Goal: Information Seeking & Learning: Learn about a topic

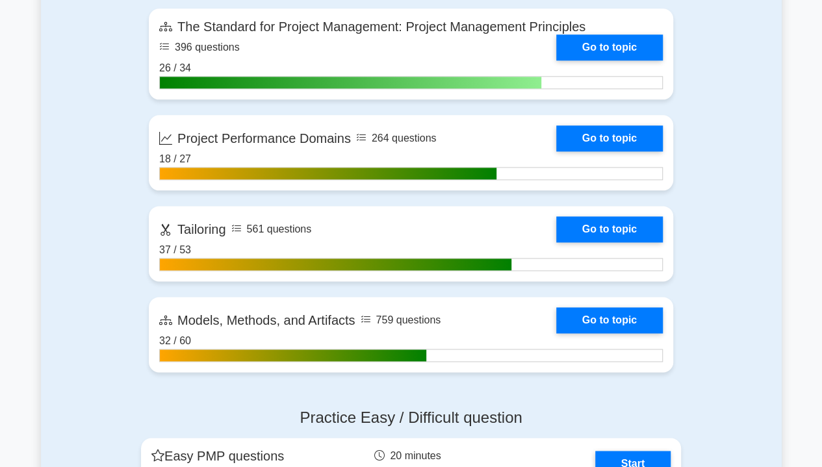
scroll to position [735, 0]
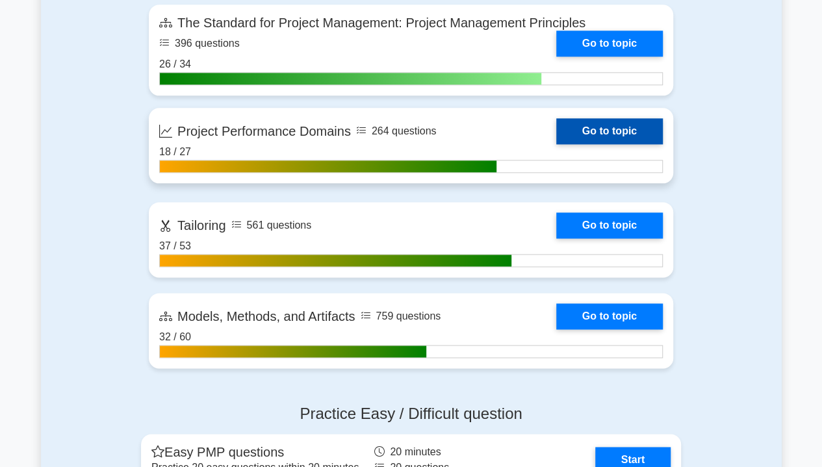
click at [618, 133] on link "Go to topic" at bounding box center [609, 131] width 107 height 26
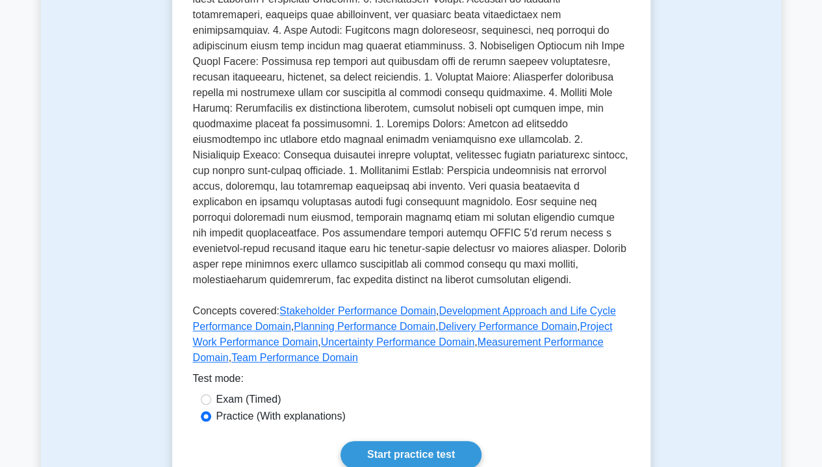
scroll to position [817, 0]
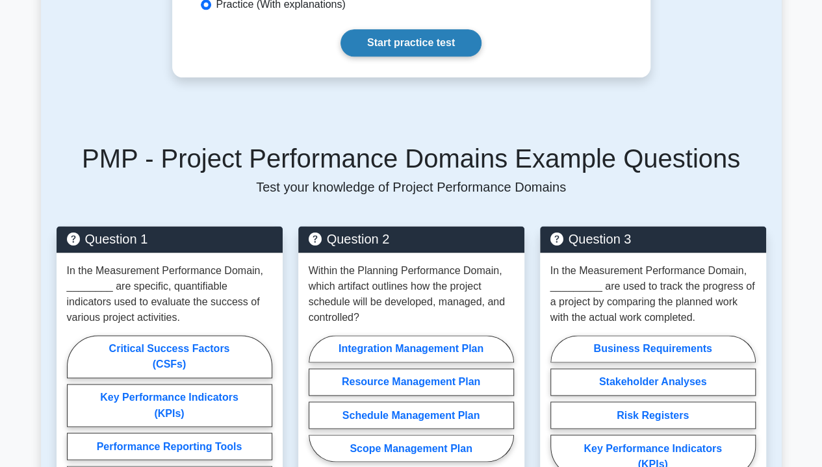
click at [405, 45] on link "Start practice test" at bounding box center [410, 42] width 141 height 27
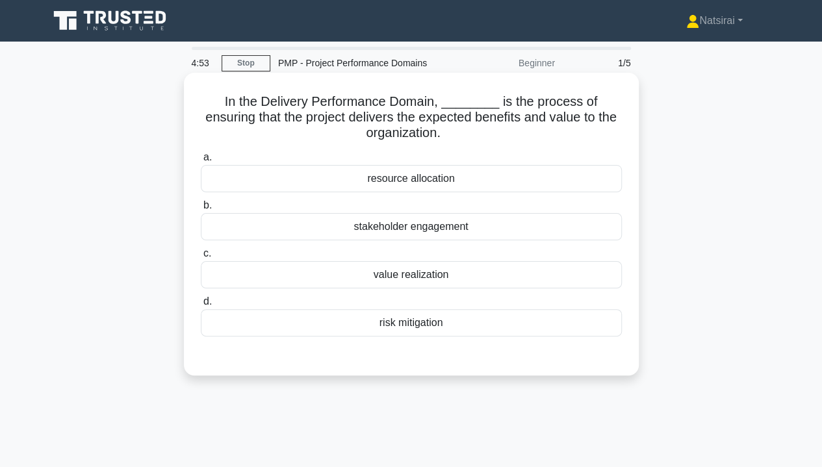
click at [418, 283] on div "value realization" at bounding box center [411, 274] width 421 height 27
click at [201, 258] on input "c. value realization" at bounding box center [201, 253] width 0 height 8
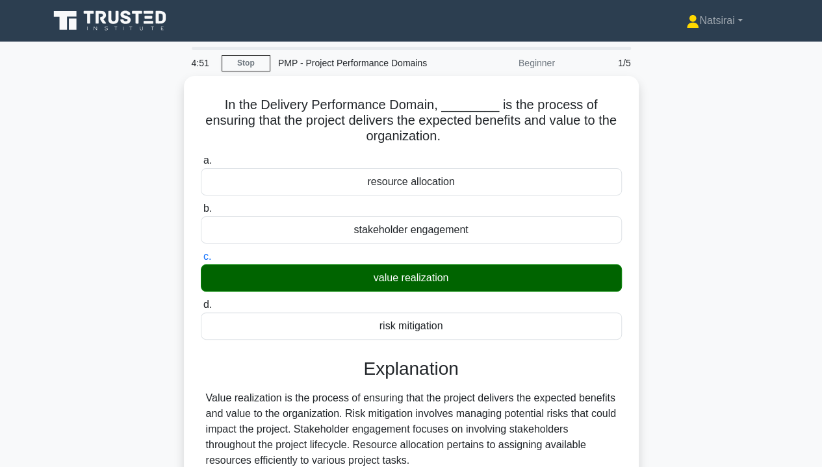
scroll to position [234, 0]
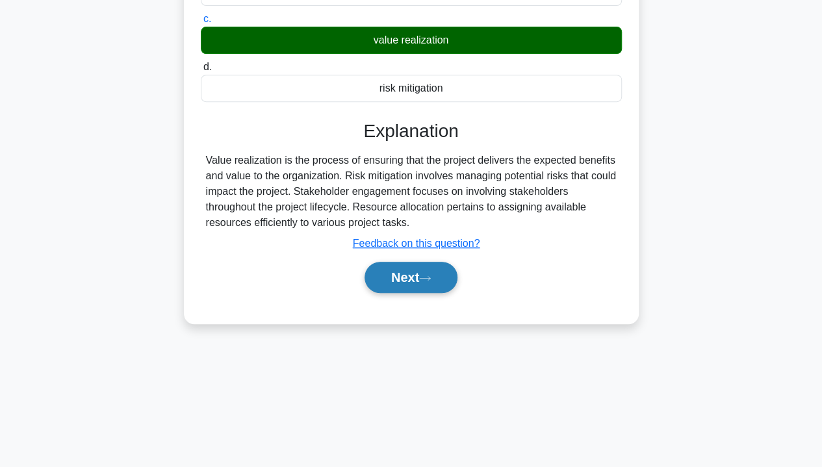
click at [404, 271] on button "Next" at bounding box center [410, 277] width 93 height 31
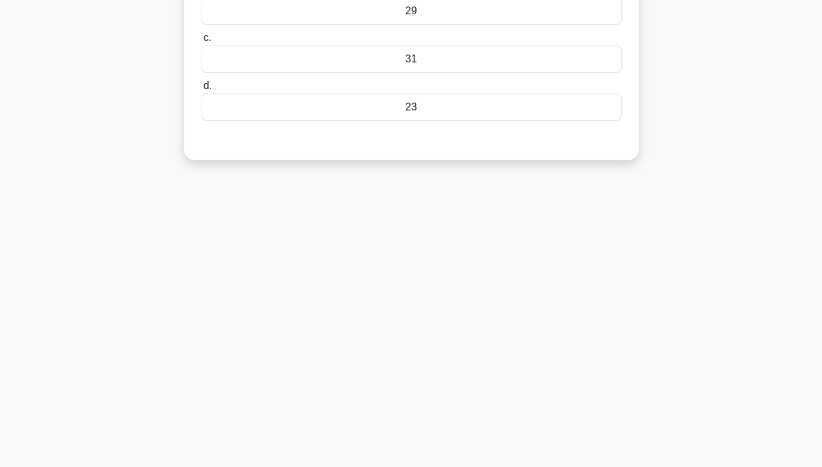
scroll to position [0, 0]
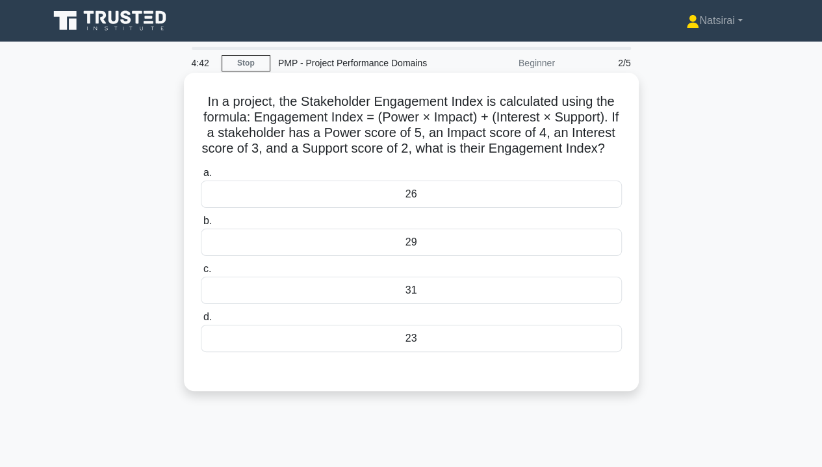
click at [461, 304] on div "31" at bounding box center [411, 290] width 421 height 27
click at [201, 273] on input "c. 31" at bounding box center [201, 269] width 0 height 8
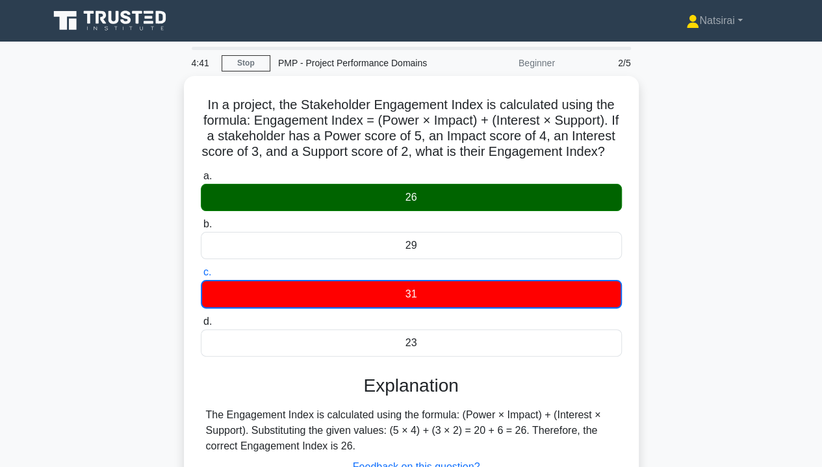
scroll to position [234, 0]
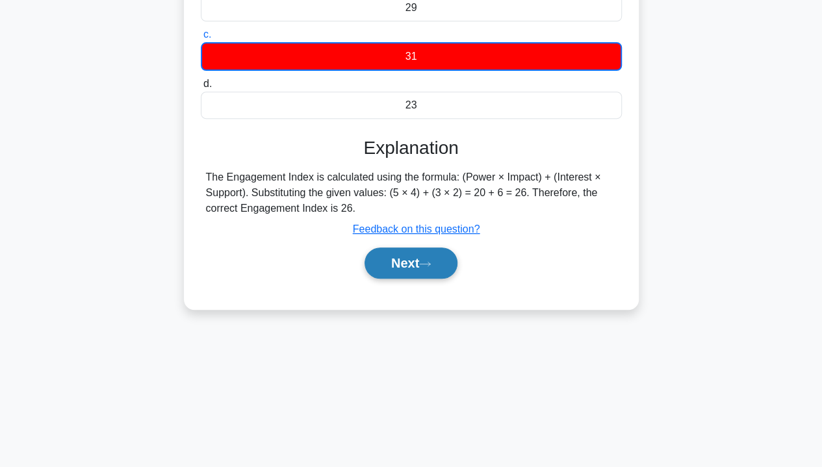
click at [420, 279] on button "Next" at bounding box center [410, 262] width 93 height 31
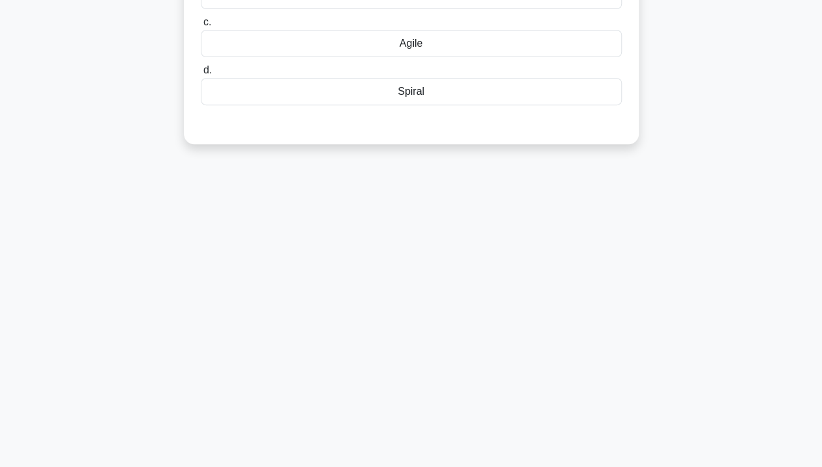
scroll to position [0, 0]
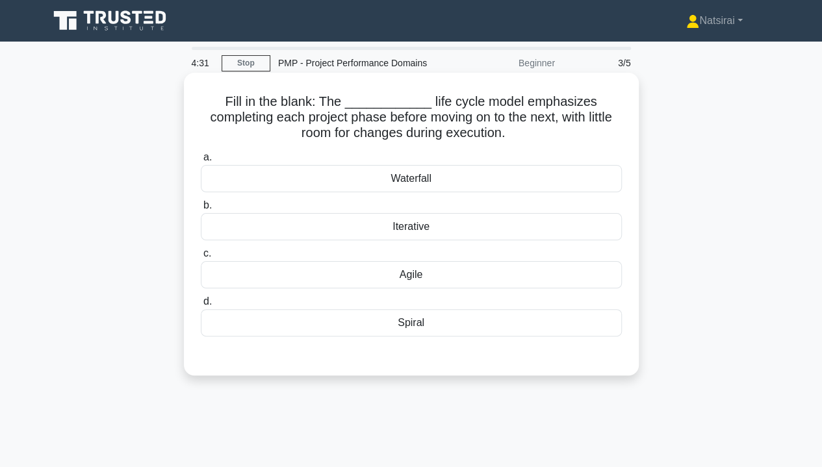
click at [440, 188] on div "Waterfall" at bounding box center [411, 178] width 421 height 27
click at [201, 162] on input "a. Waterfall" at bounding box center [201, 157] width 0 height 8
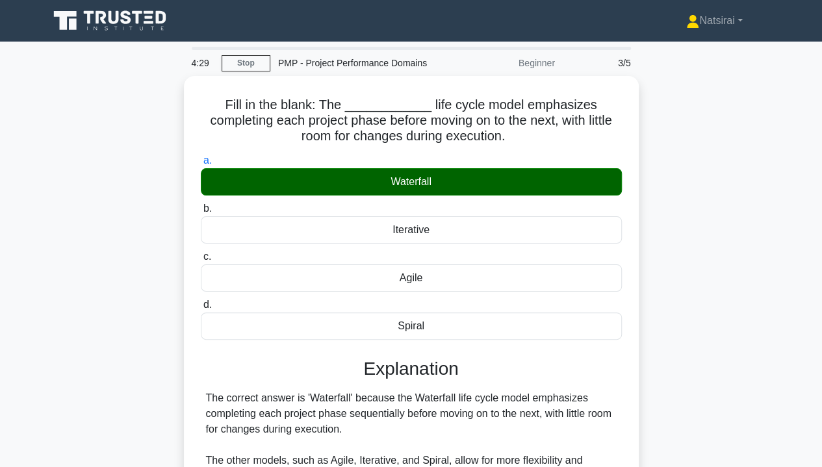
scroll to position [234, 0]
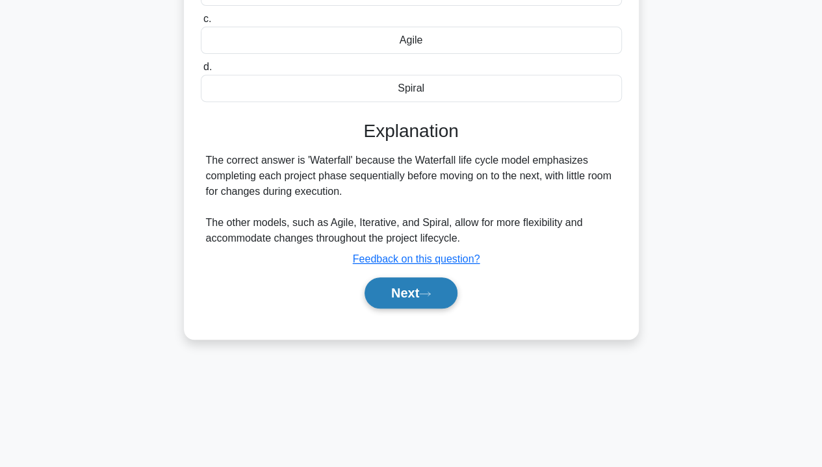
click at [415, 296] on button "Next" at bounding box center [410, 292] width 93 height 31
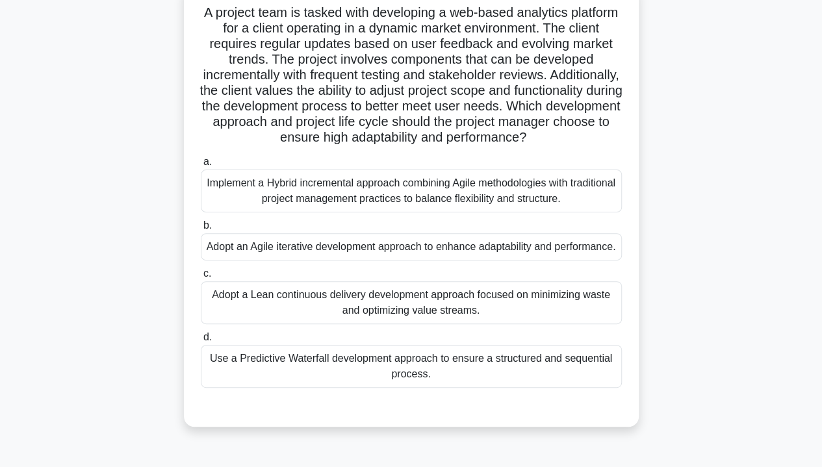
scroll to position [91, 0]
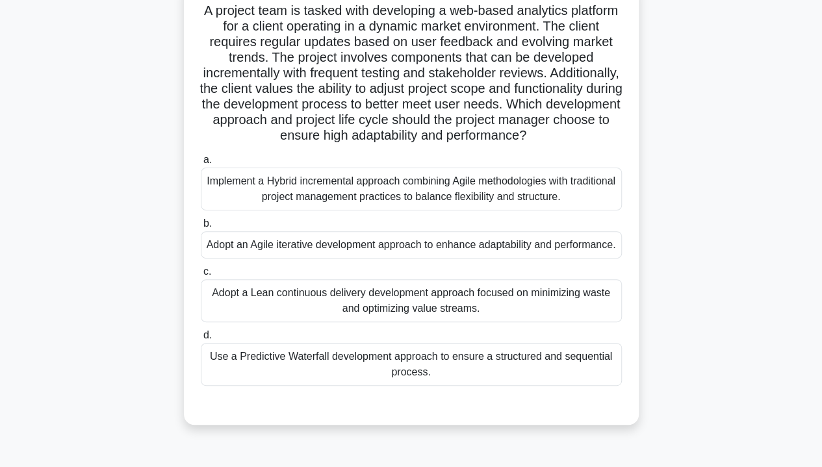
click at [461, 210] on div "Implement a Hybrid incremental approach combining Agile methodologies with trad…" at bounding box center [411, 189] width 421 height 43
click at [201, 164] on input "a. Implement a Hybrid incremental approach combining Agile methodologies with t…" at bounding box center [201, 160] width 0 height 8
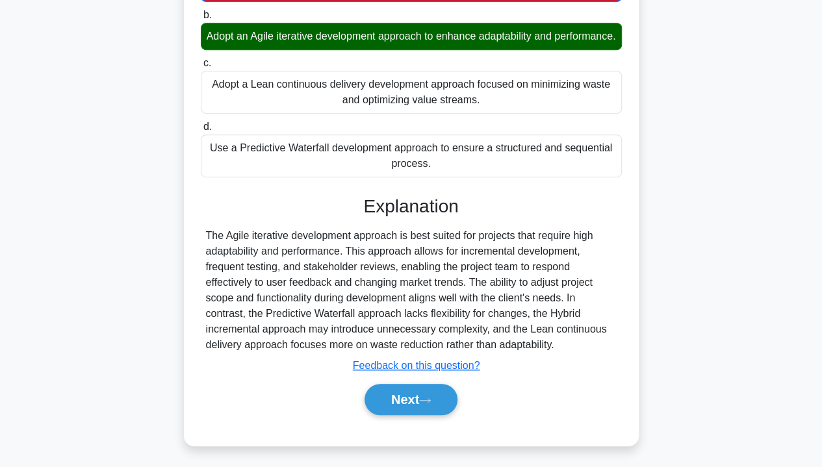
scroll to position [334, 0]
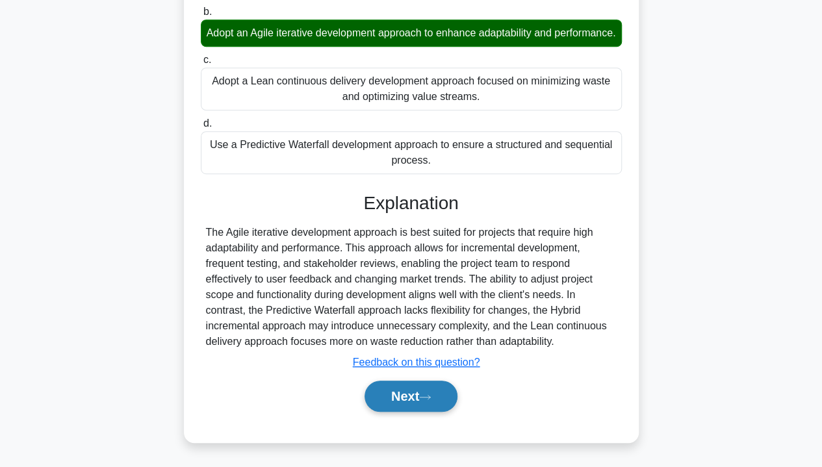
click at [390, 390] on button "Next" at bounding box center [410, 396] width 93 height 31
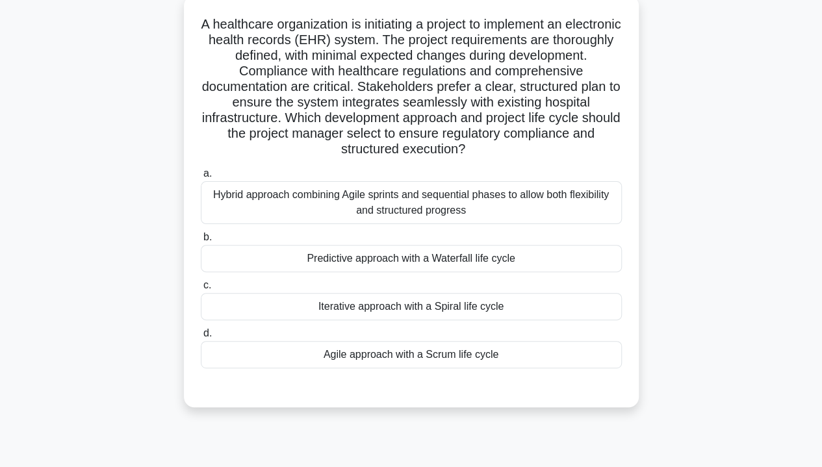
scroll to position [79, 0]
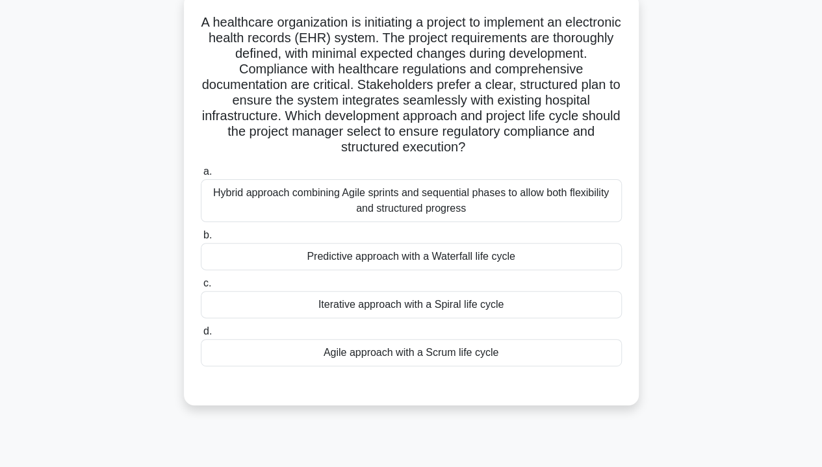
click at [431, 261] on div "Predictive approach with a Waterfall life cycle" at bounding box center [411, 256] width 421 height 27
click at [201, 240] on input "b. Predictive approach with a Waterfall life cycle" at bounding box center [201, 235] width 0 height 8
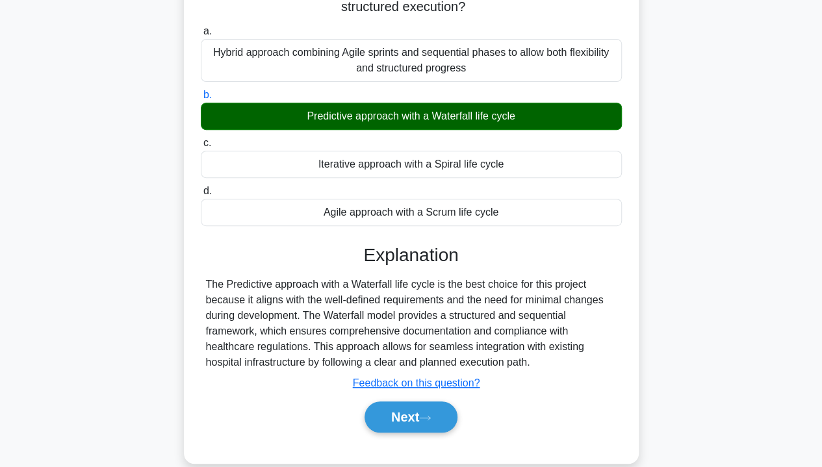
scroll to position [238, 0]
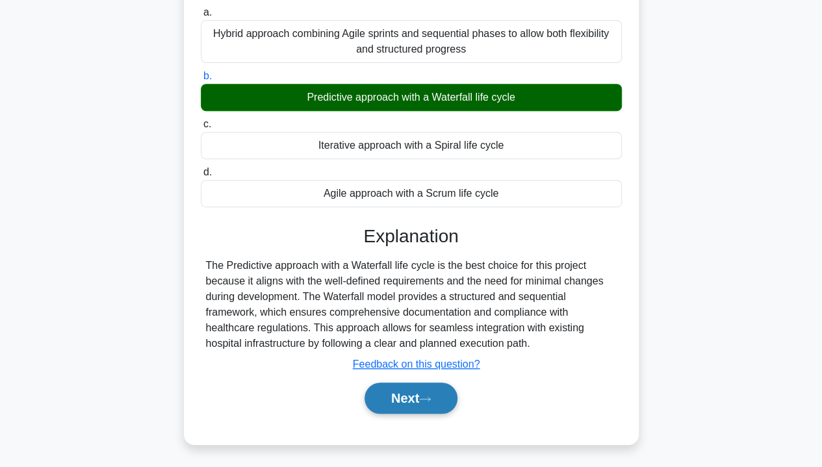
click at [410, 397] on button "Next" at bounding box center [410, 398] width 93 height 31
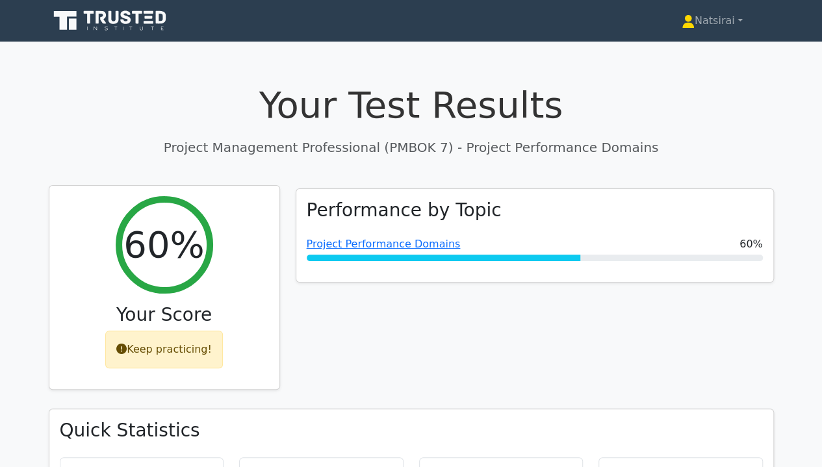
click at [172, 348] on div "Keep practicing!" at bounding box center [164, 350] width 118 height 38
